Goal: Browse casually

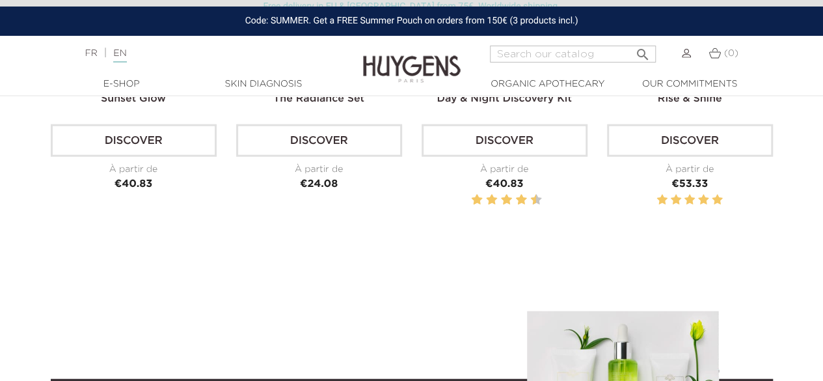
scroll to position [3971, 0]
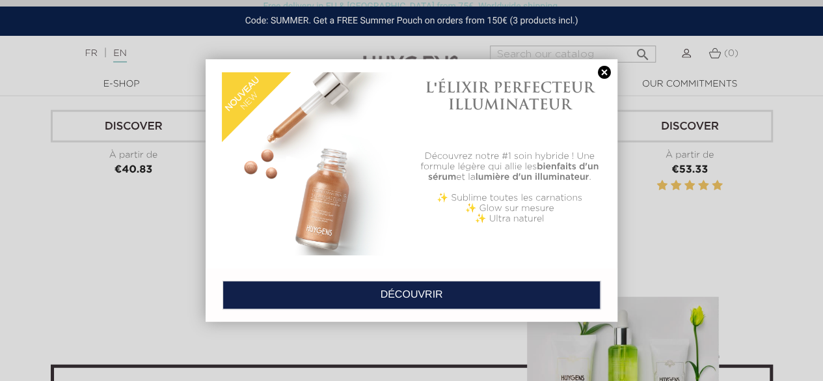
click at [600, 73] on link at bounding box center [605, 73] width 18 height 14
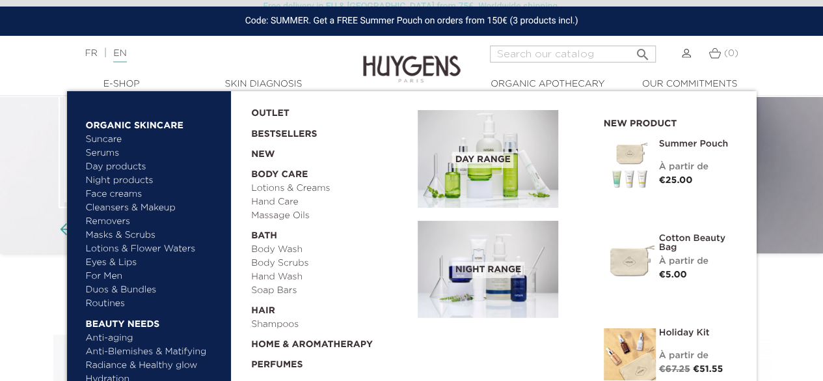
scroll to position [195, 0]
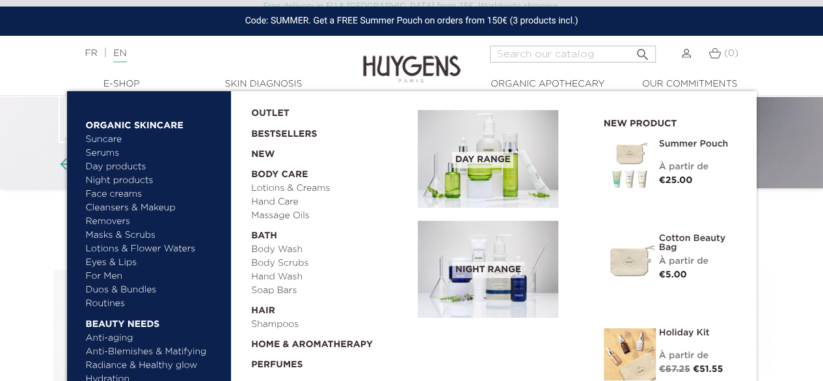
click at [113, 271] on link "For Men" at bounding box center [154, 276] width 136 height 14
